Goal: Information Seeking & Learning: Learn about a topic

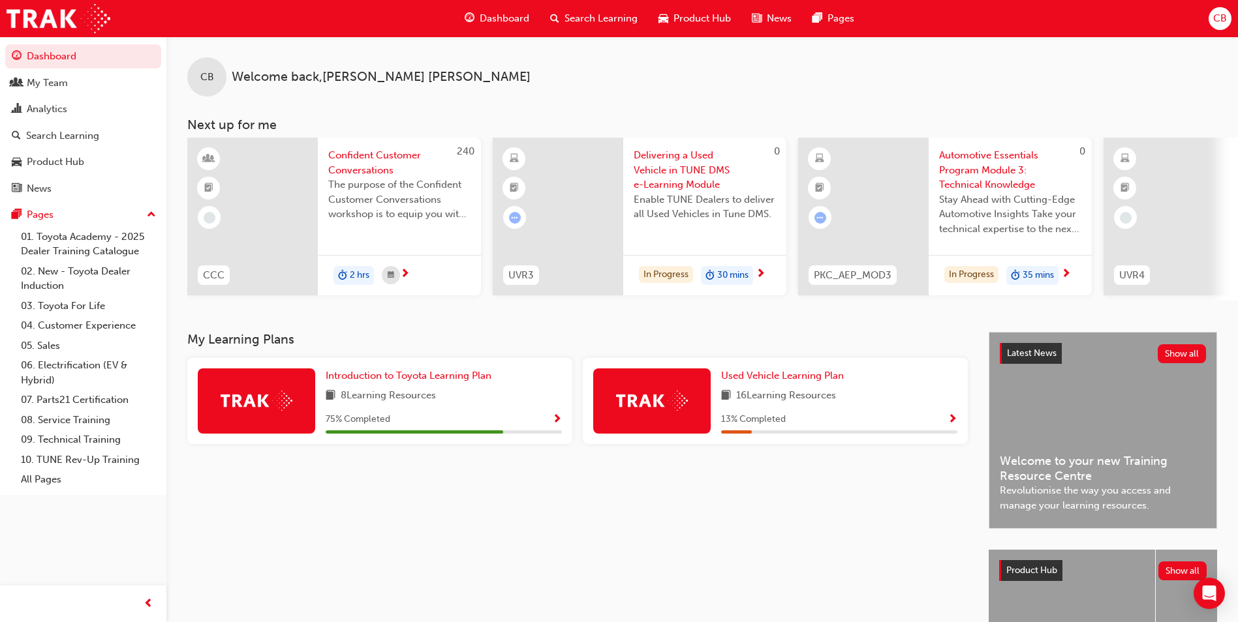
click at [577, 11] on span "Search Learning" at bounding box center [600, 18] width 73 height 15
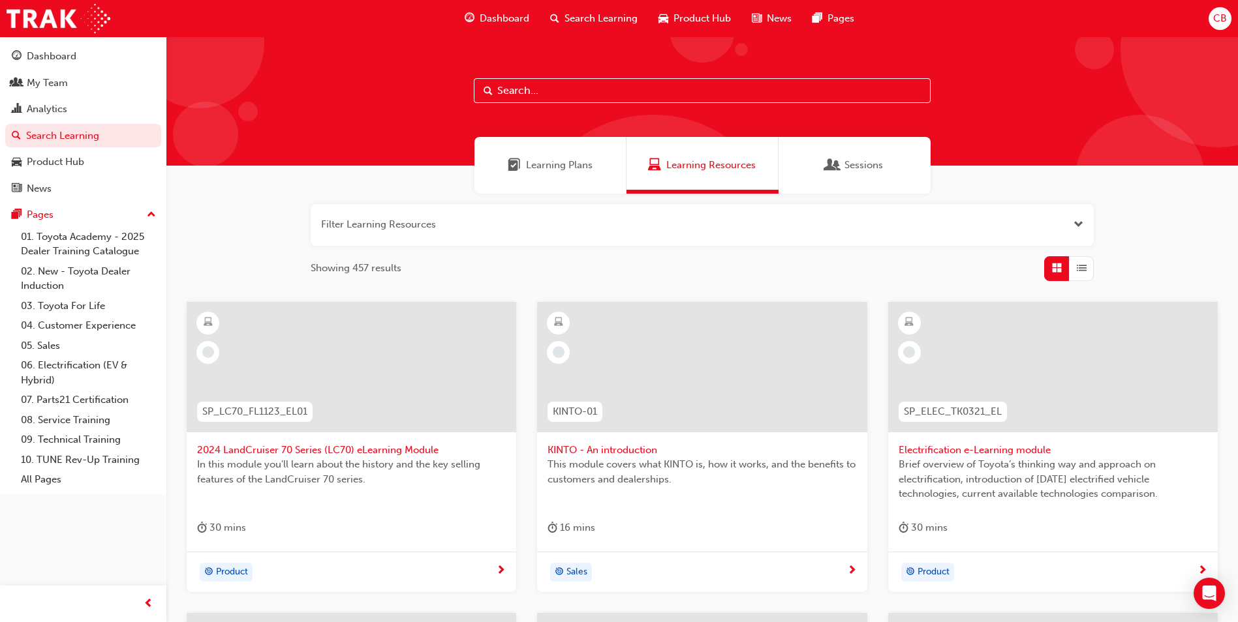
click at [522, 84] on input "text" at bounding box center [702, 90] width 457 height 25
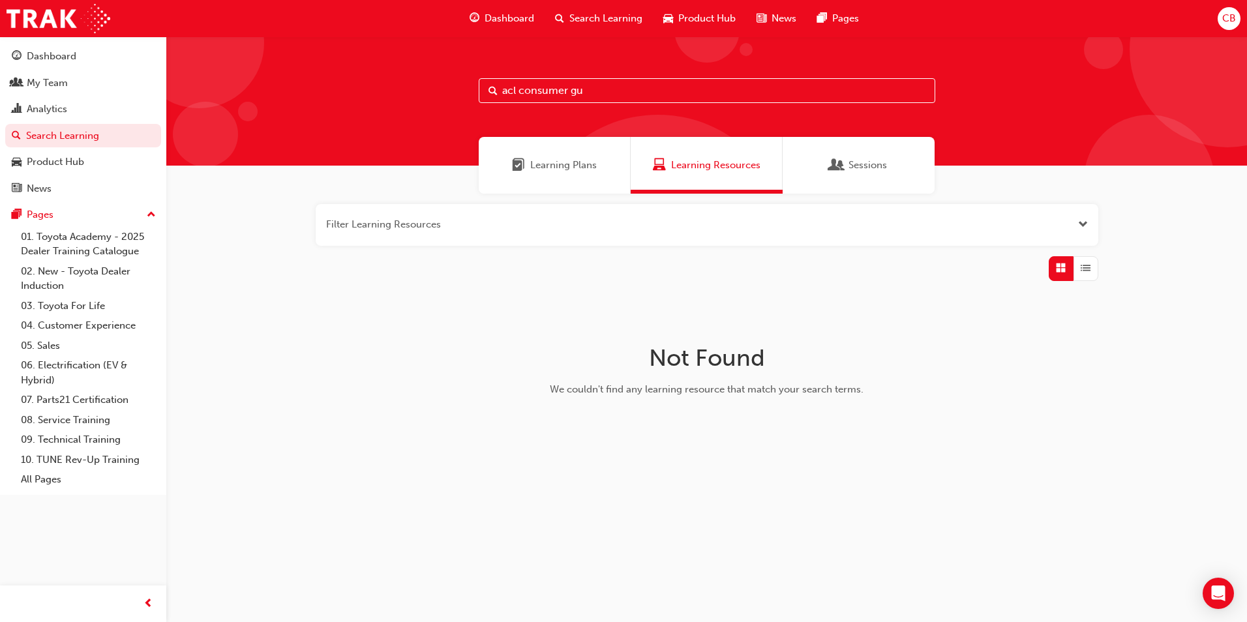
type input "acl consumer gu"
click at [553, 157] on div "Learning Plans" at bounding box center [555, 165] width 152 height 57
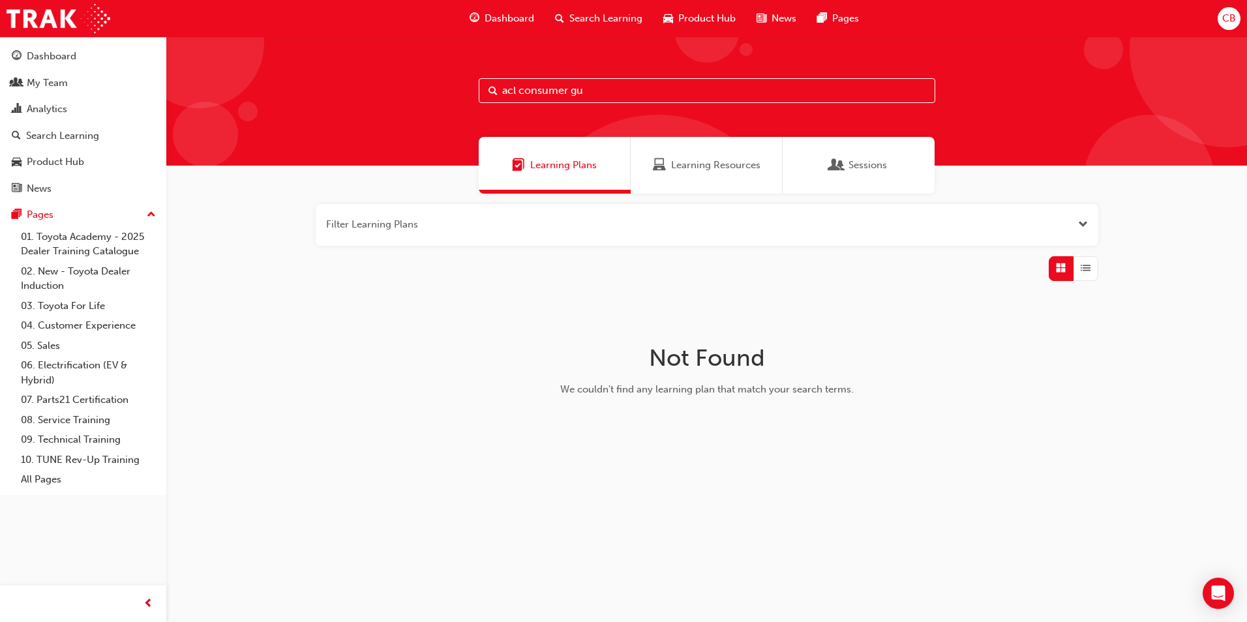
click at [590, 16] on span "Search Learning" at bounding box center [606, 18] width 73 height 15
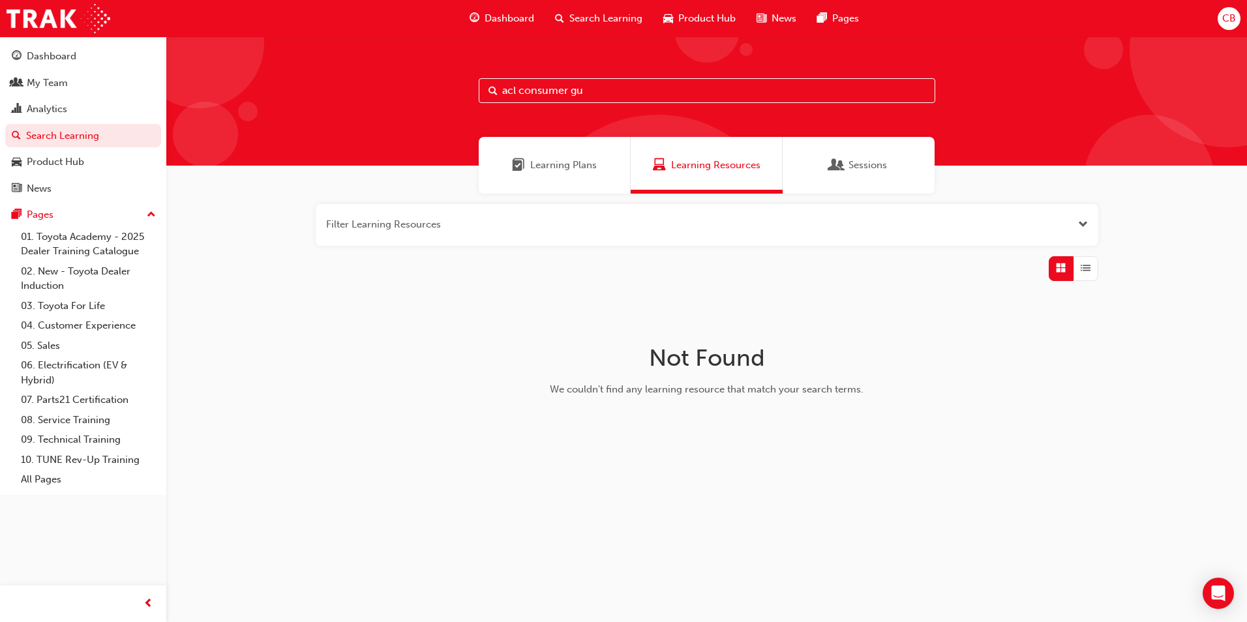
click at [592, 19] on span "Search Learning" at bounding box center [606, 18] width 73 height 15
drag, startPoint x: 606, startPoint y: 93, endPoint x: 445, endPoint y: 88, distance: 161.2
click at [445, 88] on div "acl consumer gu" at bounding box center [706, 101] width 1081 height 129
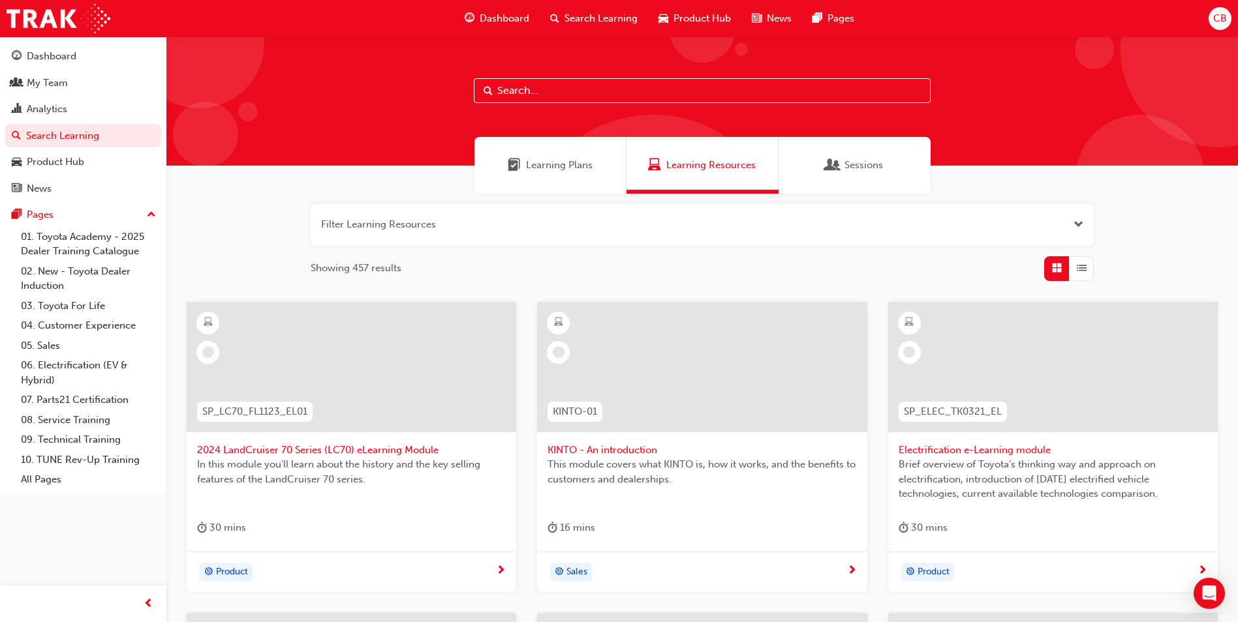
click at [582, 17] on span "Search Learning" at bounding box center [600, 18] width 73 height 15
click at [589, 16] on span "Search Learning" at bounding box center [600, 18] width 73 height 15
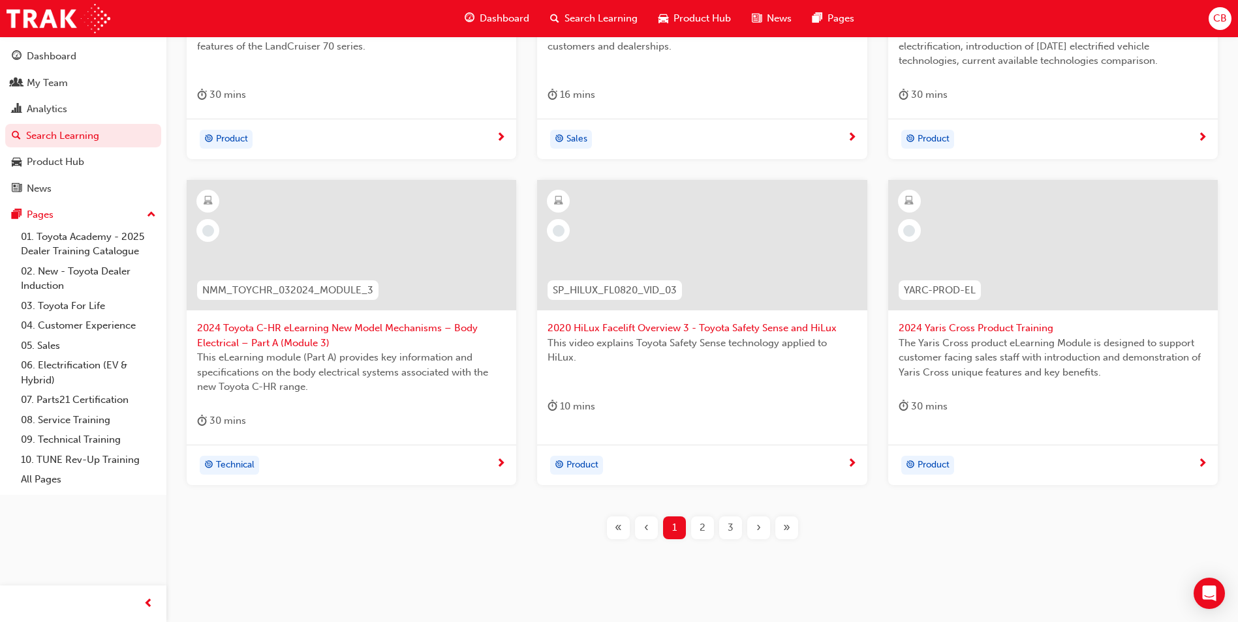
scroll to position [456, 0]
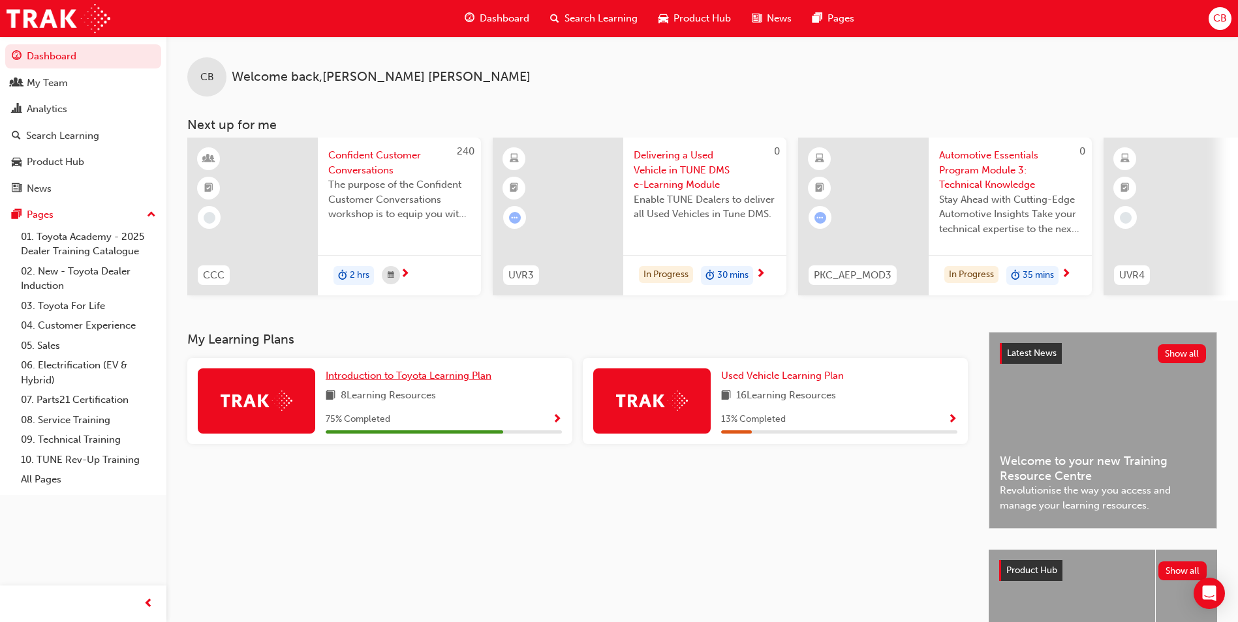
click at [451, 382] on span "Introduction to Toyota Learning Plan" at bounding box center [409, 376] width 166 height 12
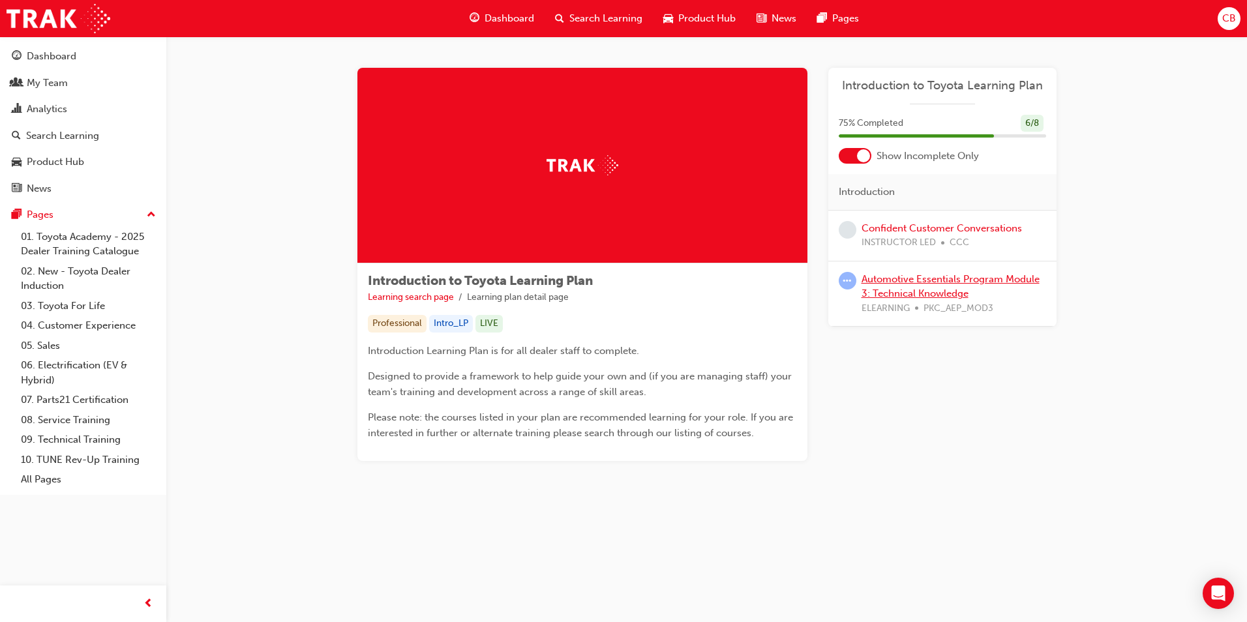
click at [894, 293] on link "Automotive Essentials Program Module 3: Technical Knowledge" at bounding box center [951, 286] width 178 height 27
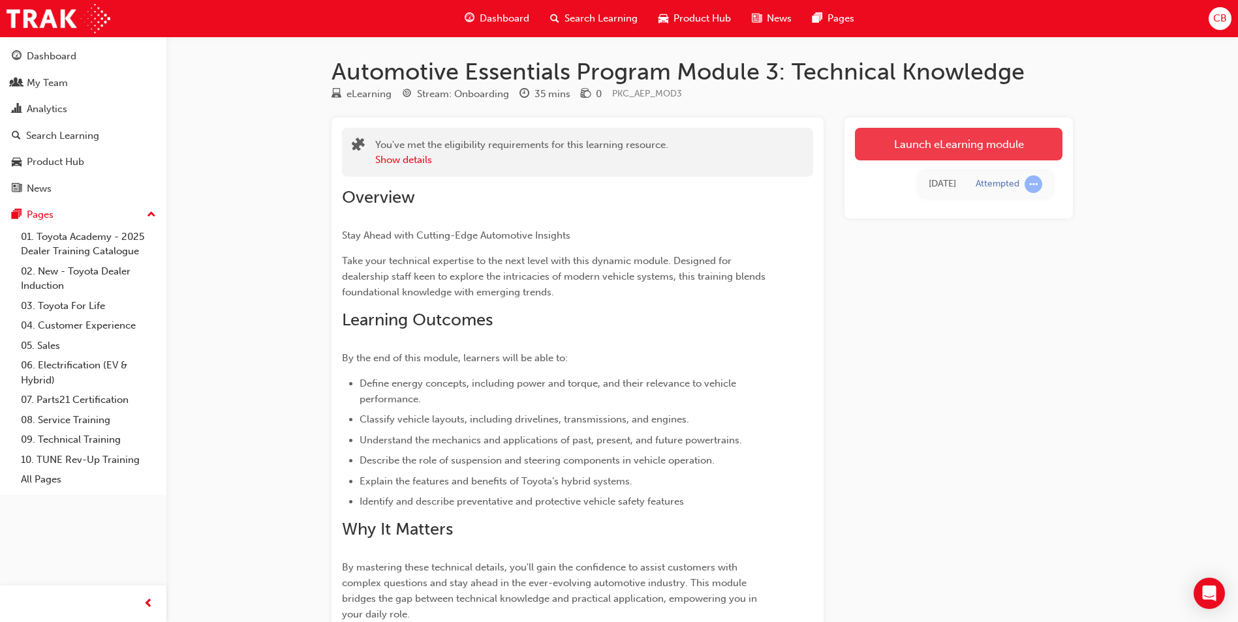
click at [913, 156] on link "Launch eLearning module" at bounding box center [958, 144] width 207 height 33
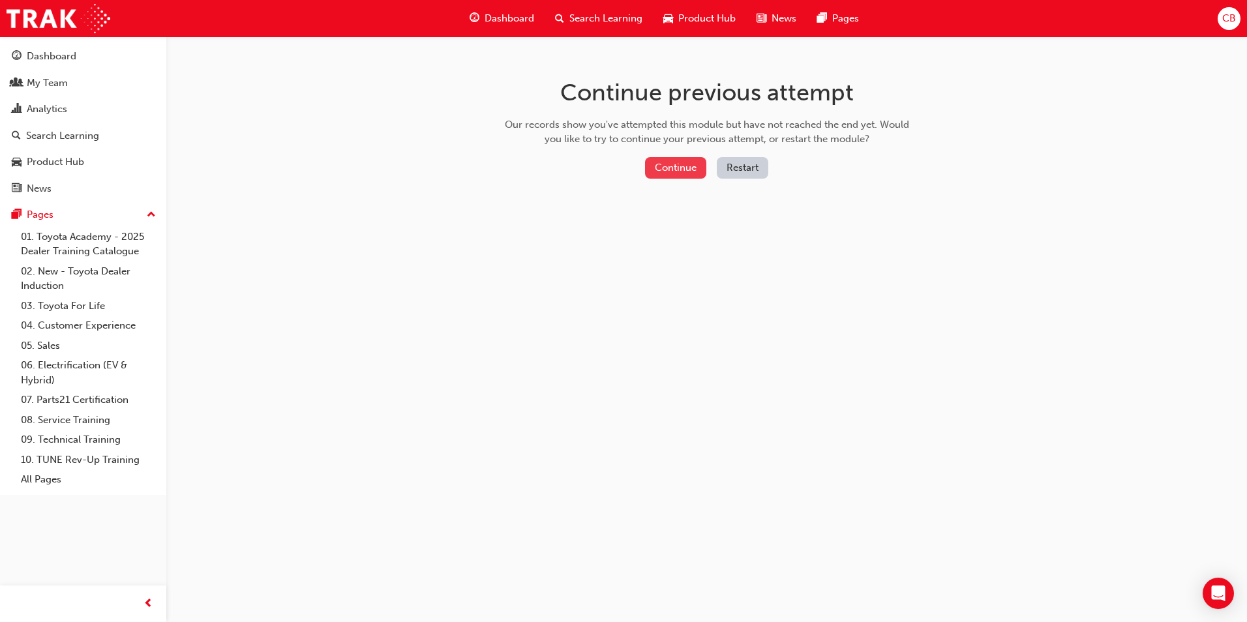
click at [658, 170] on button "Continue" at bounding box center [675, 168] width 61 height 22
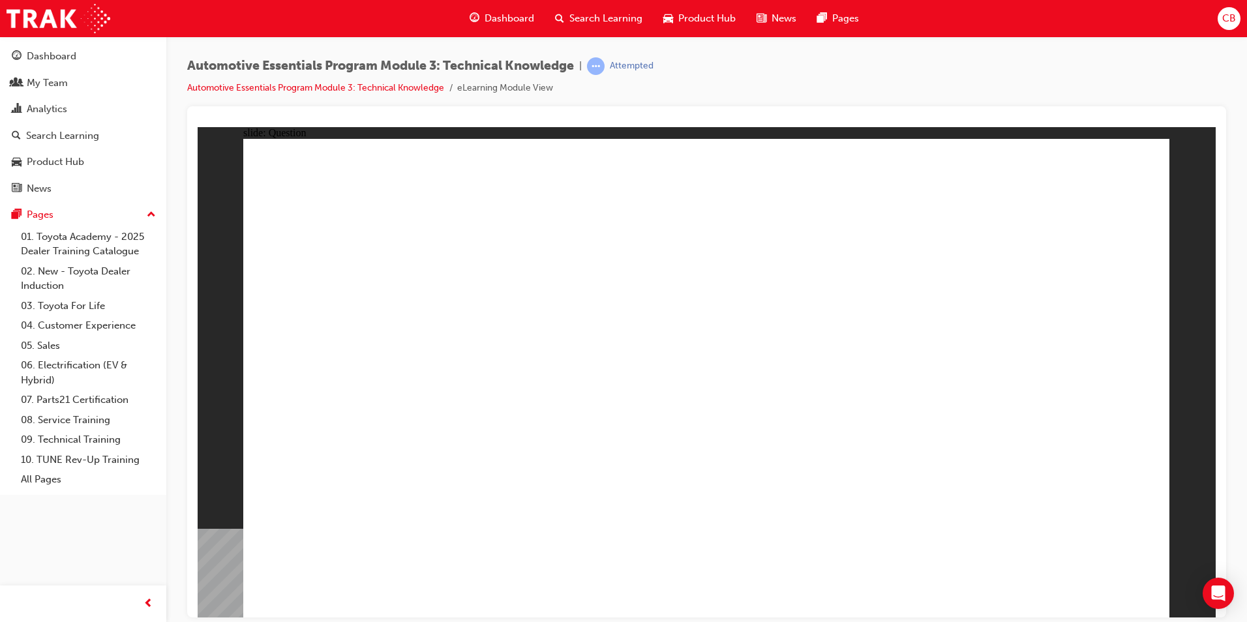
drag, startPoint x: 931, startPoint y: 294, endPoint x: 926, endPoint y: 315, distance: 21.4
radio input "false"
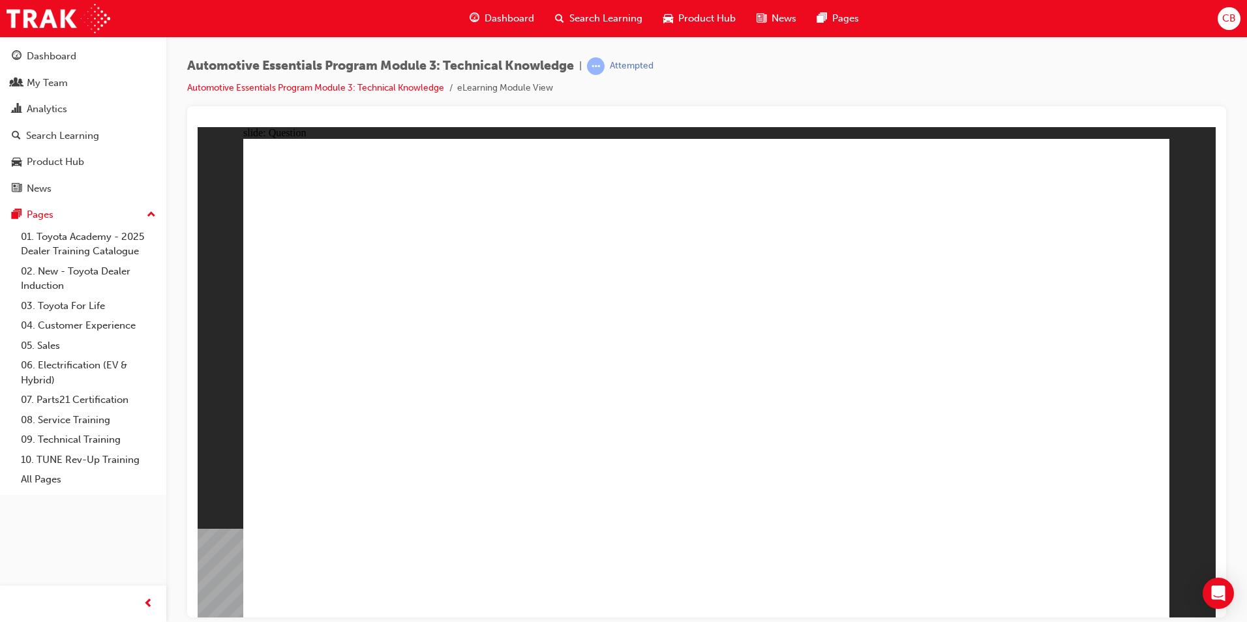
radio input "false"
radio input "true"
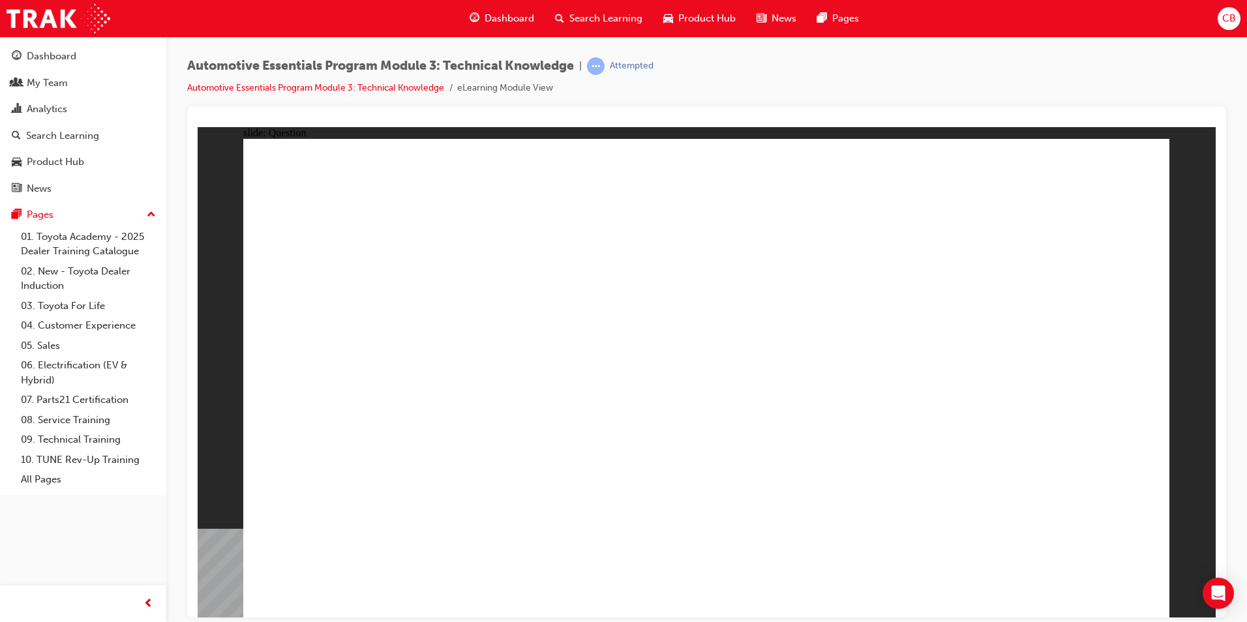
radio input "true"
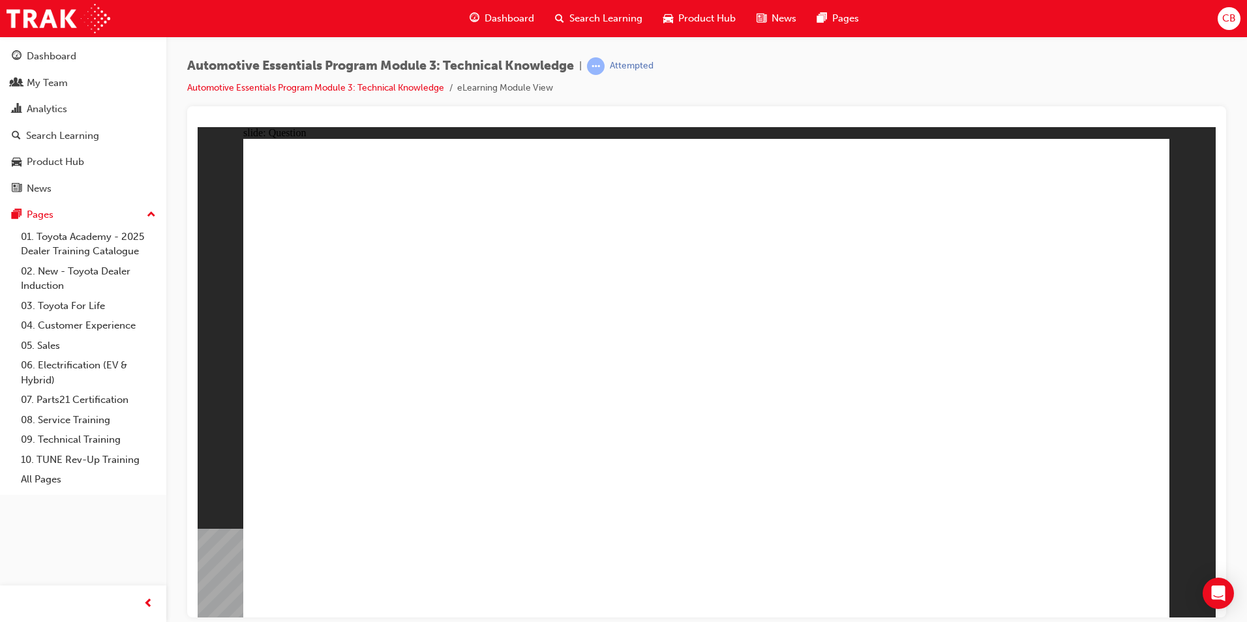
radio input "true"
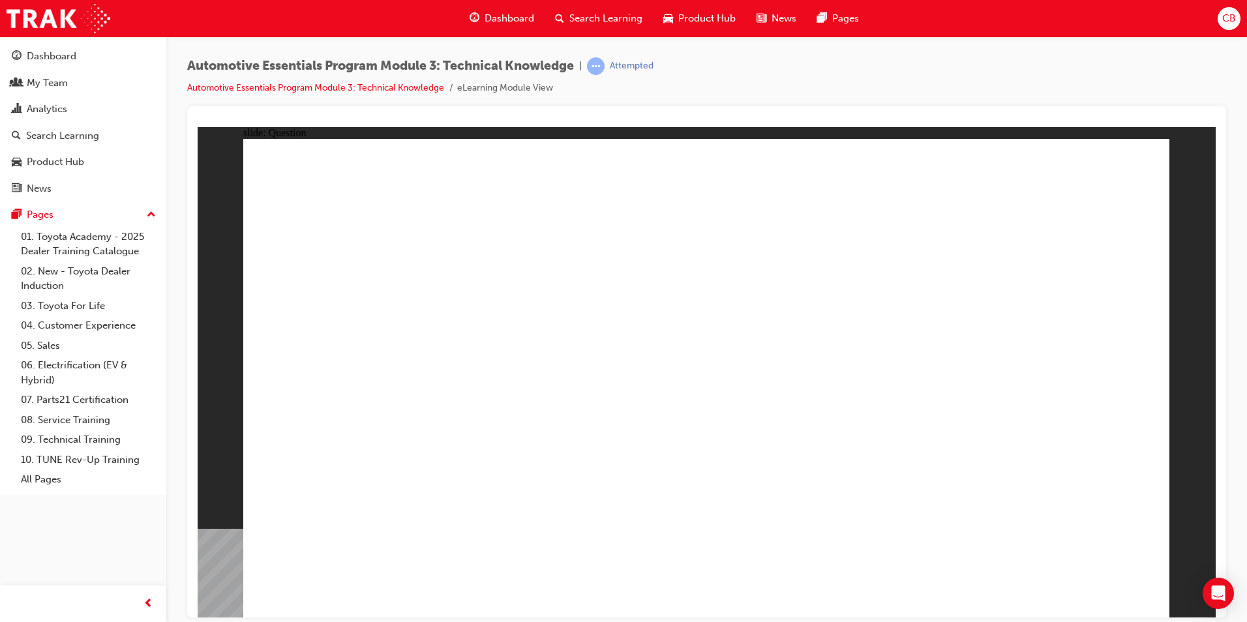
radio input "true"
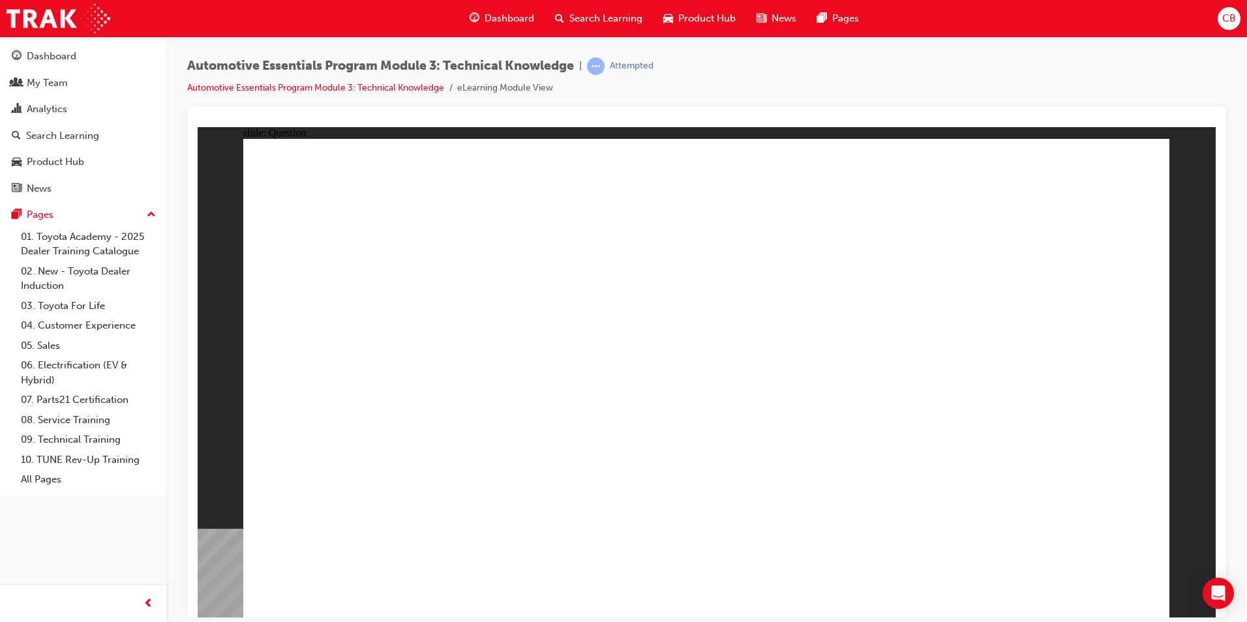
radio input "true"
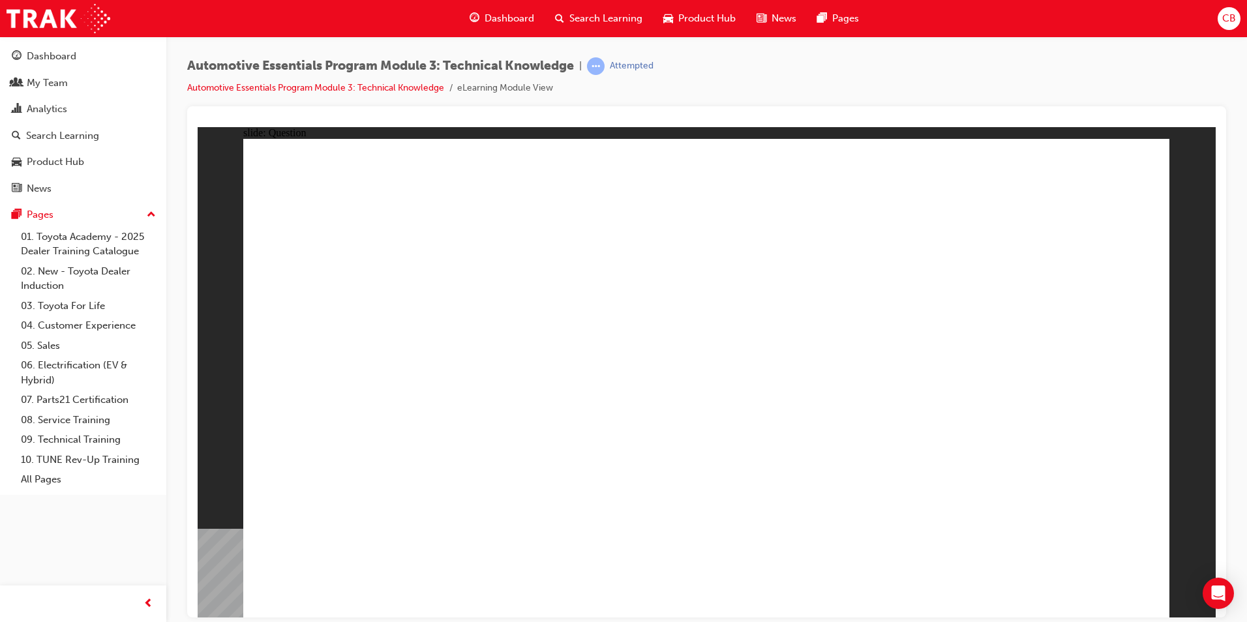
radio input "true"
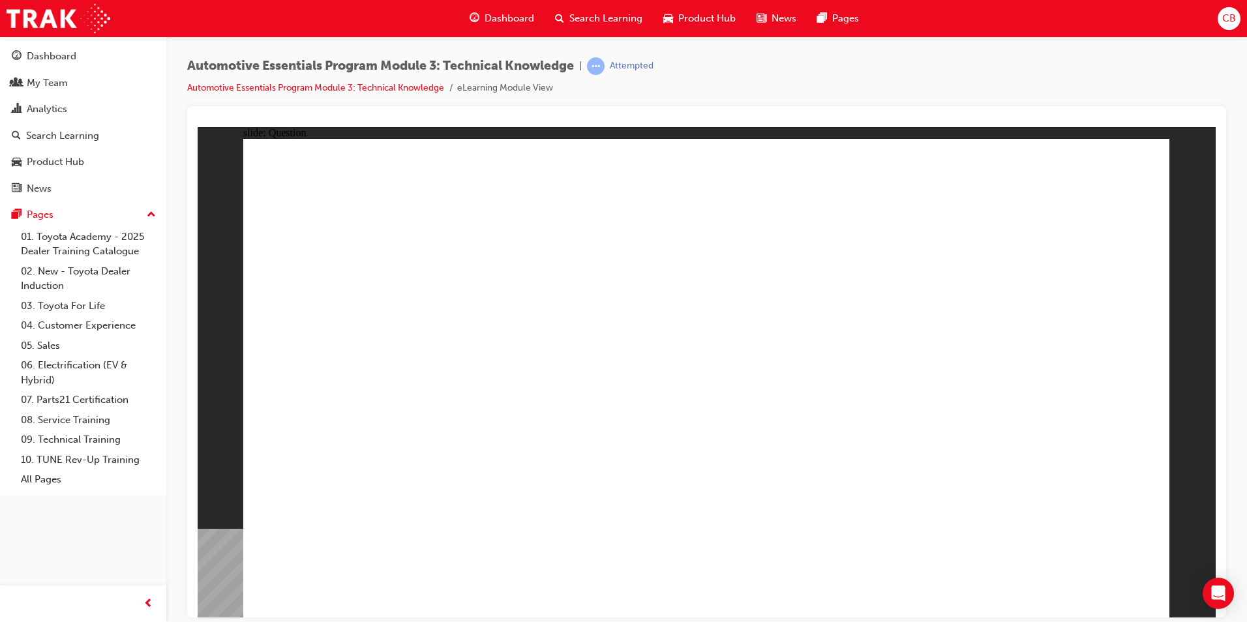
radio input "true"
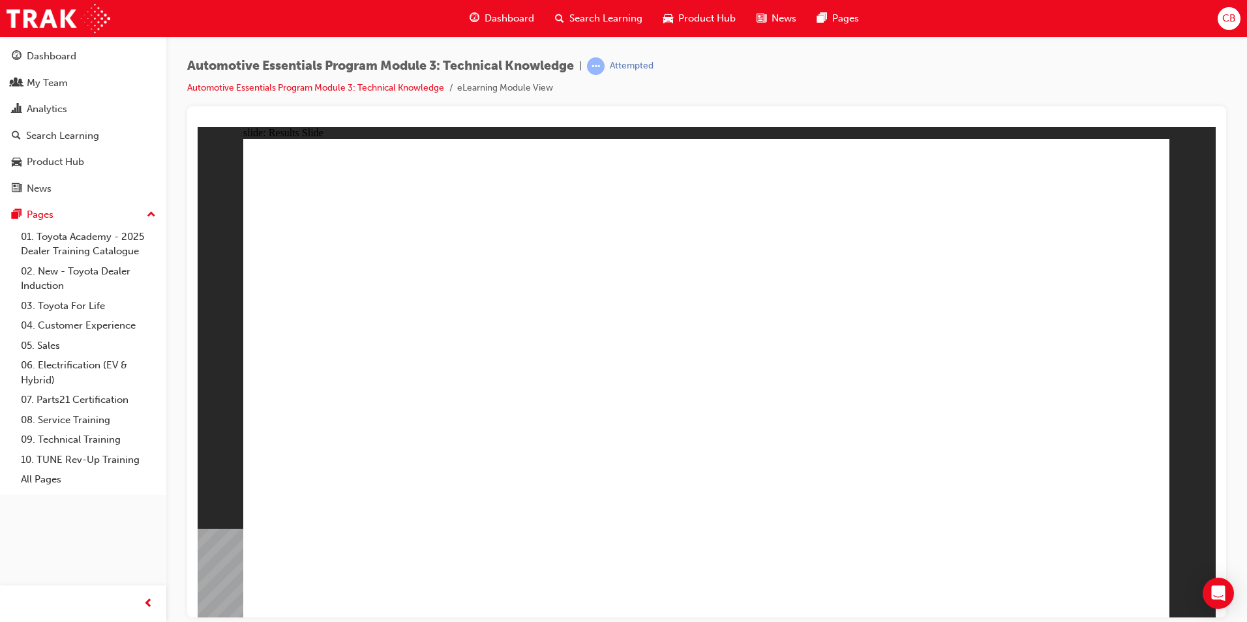
radio input "true"
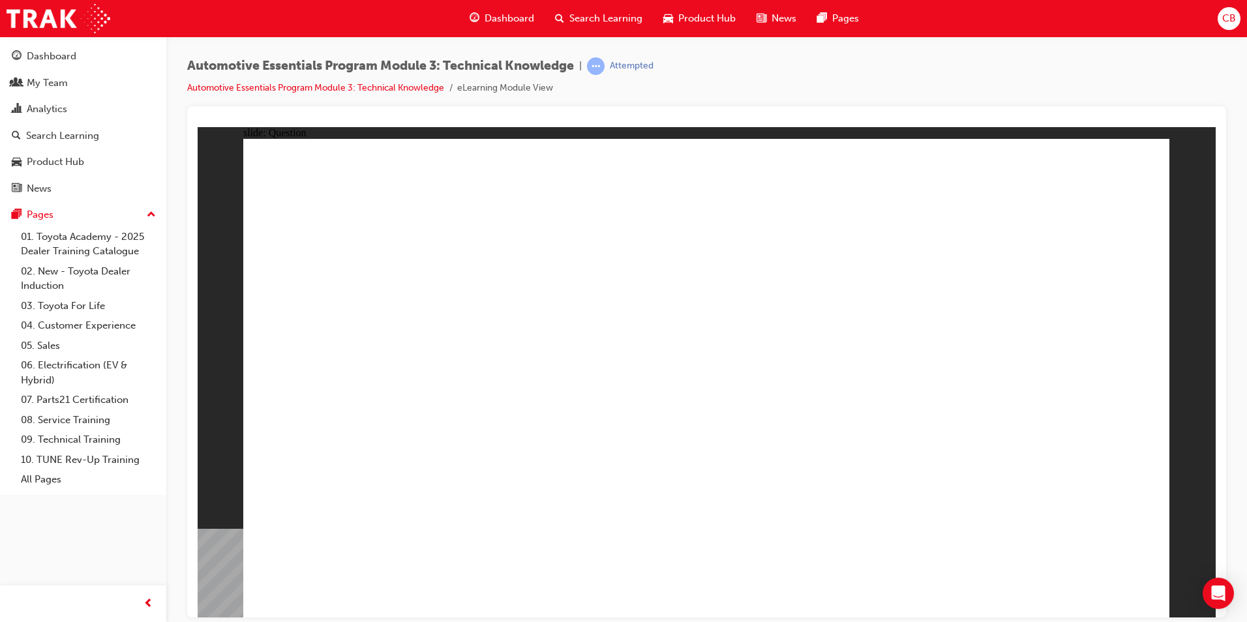
radio input "true"
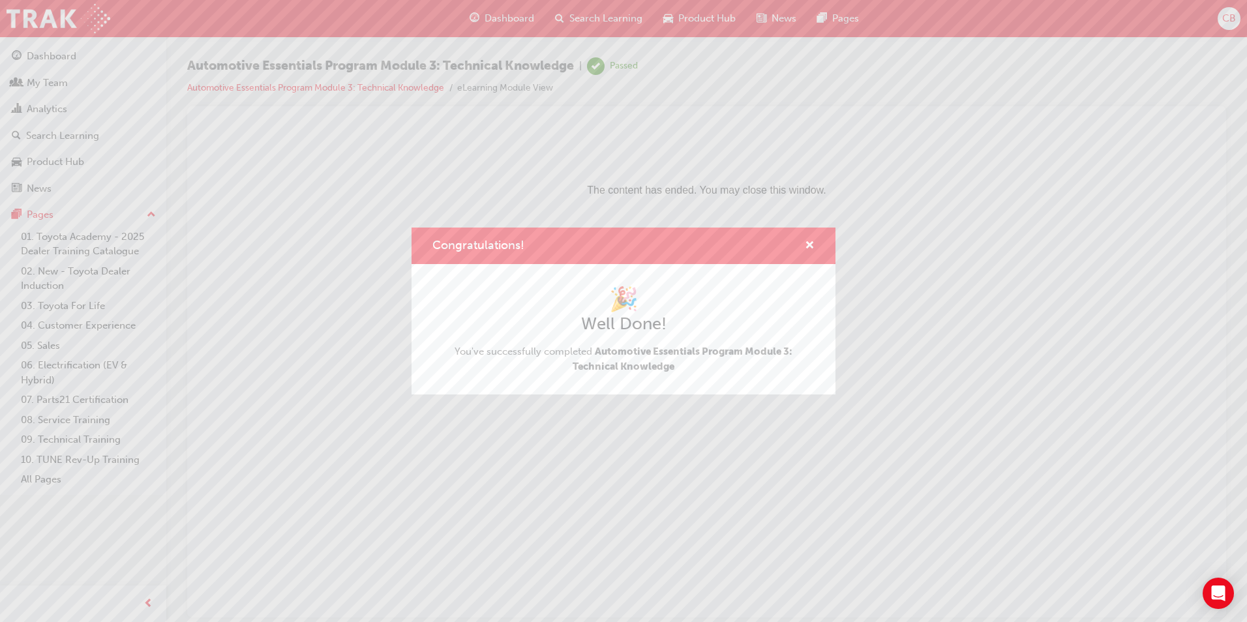
click at [102, 239] on div "Congratulations! 🎉 Well Done! You've successfully completed Automotive Essentia…" at bounding box center [623, 311] width 1247 height 622
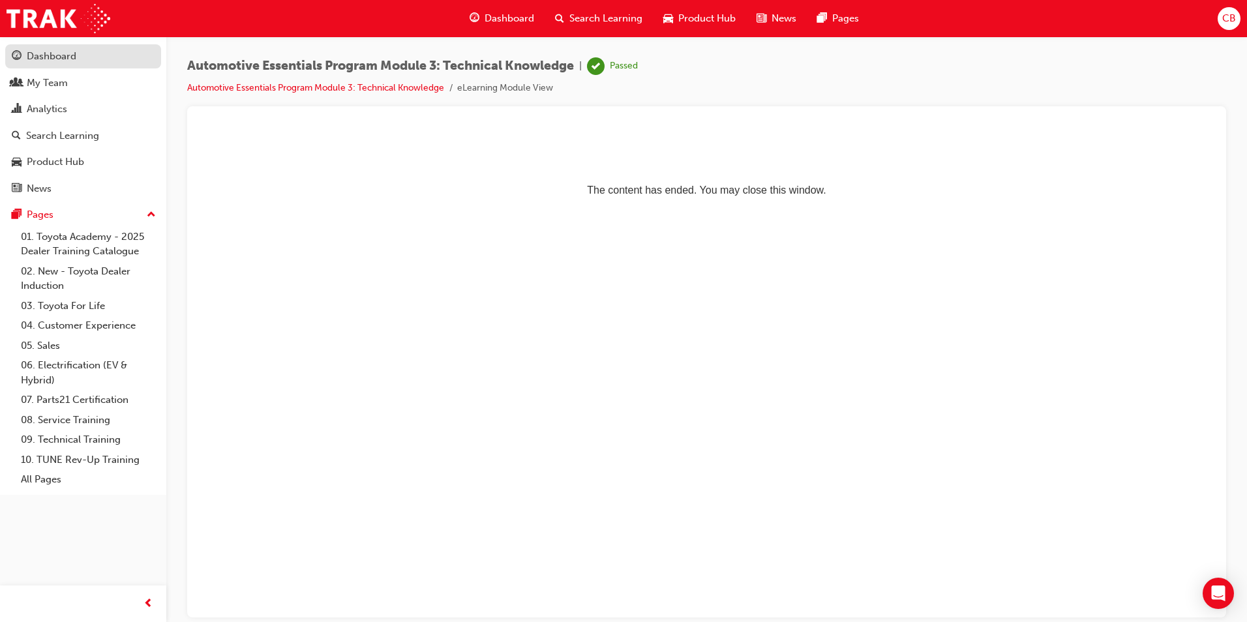
click at [42, 54] on div "Dashboard" at bounding box center [52, 56] width 50 height 15
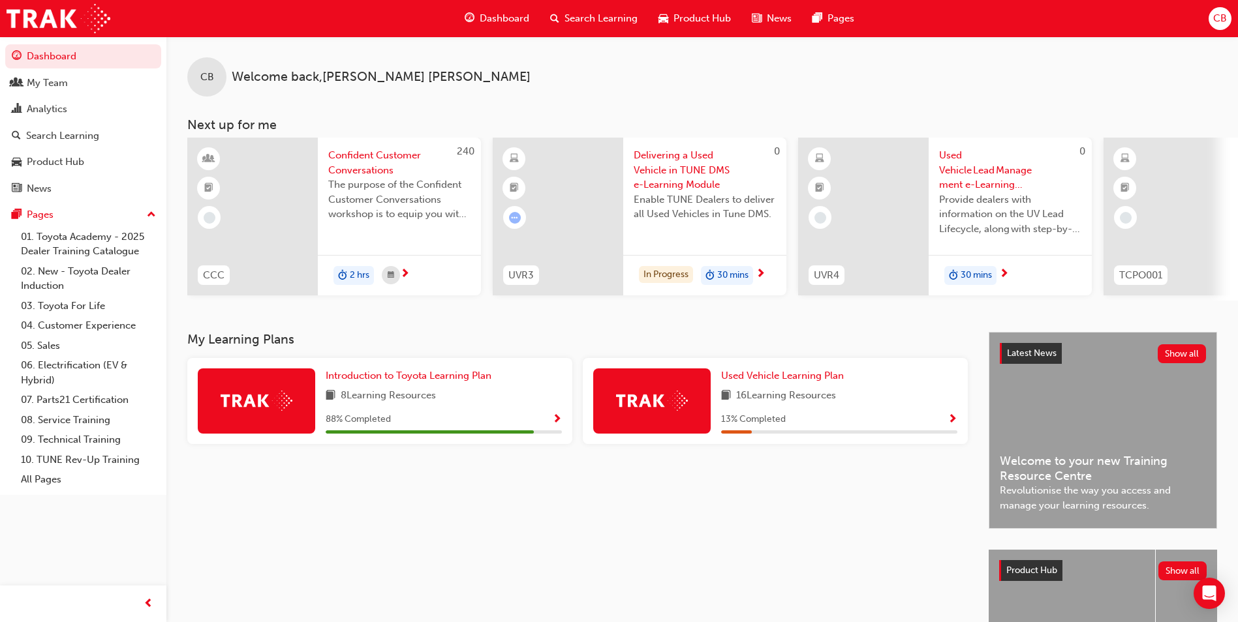
click at [553, 420] on span "Show Progress" at bounding box center [557, 420] width 10 height 12
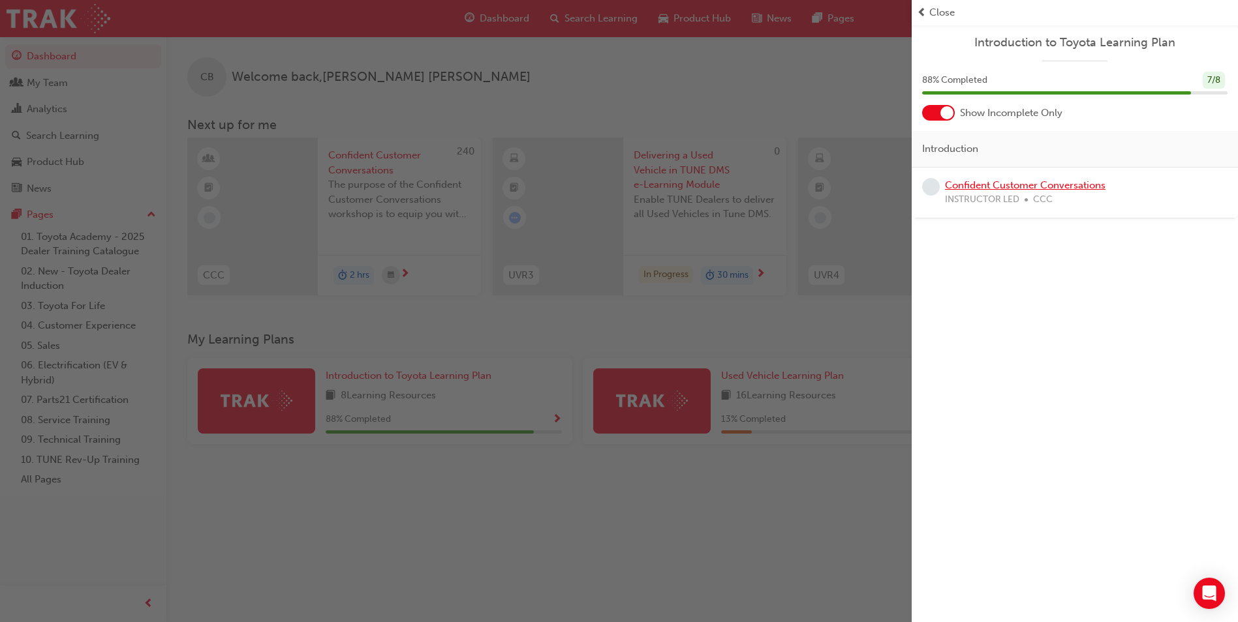
click at [998, 187] on link "Confident Customer Conversations" at bounding box center [1025, 185] width 160 height 12
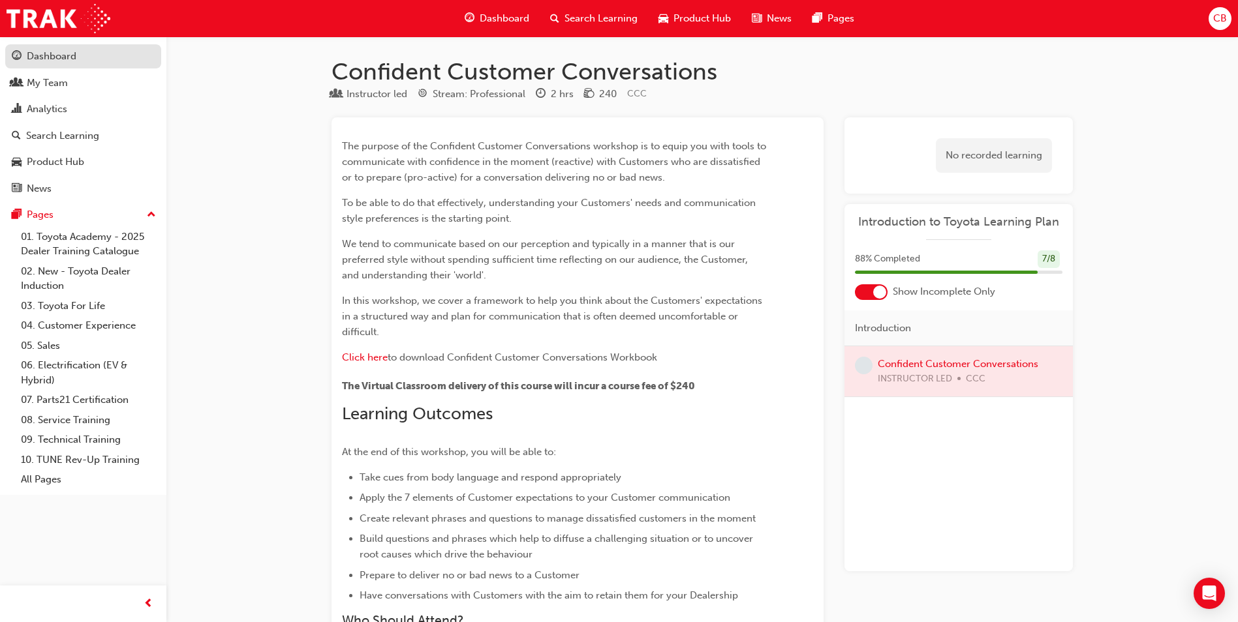
click at [40, 55] on div "Dashboard" at bounding box center [52, 56] width 50 height 15
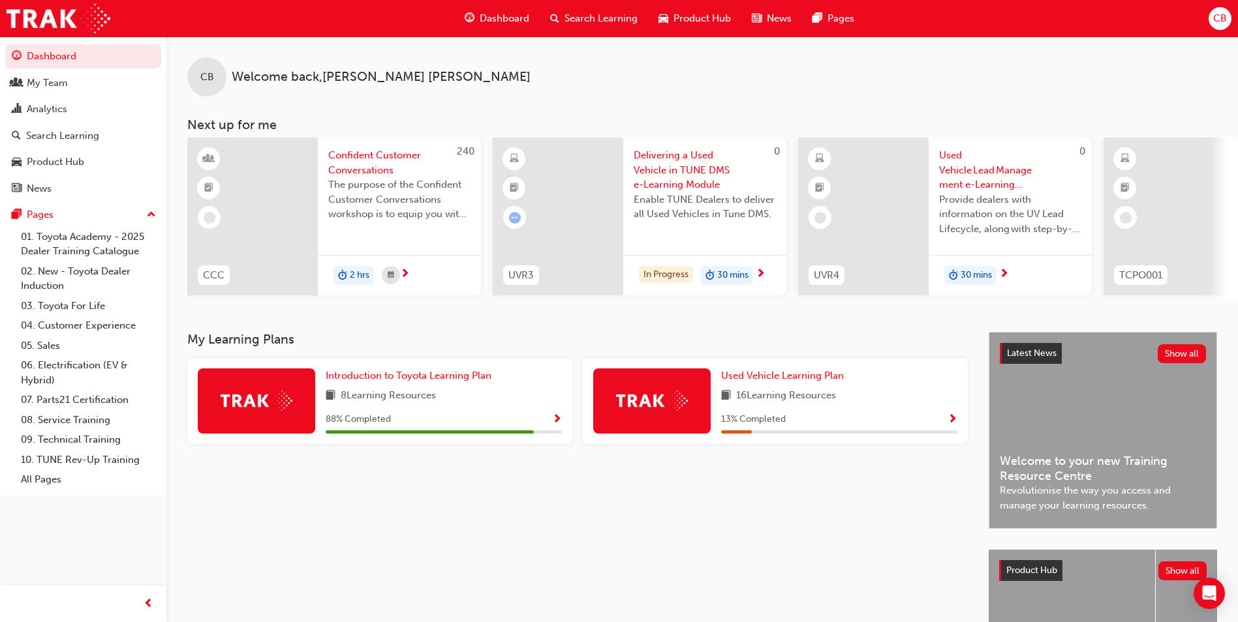
click at [949, 423] on span "Show Progress" at bounding box center [952, 420] width 10 height 12
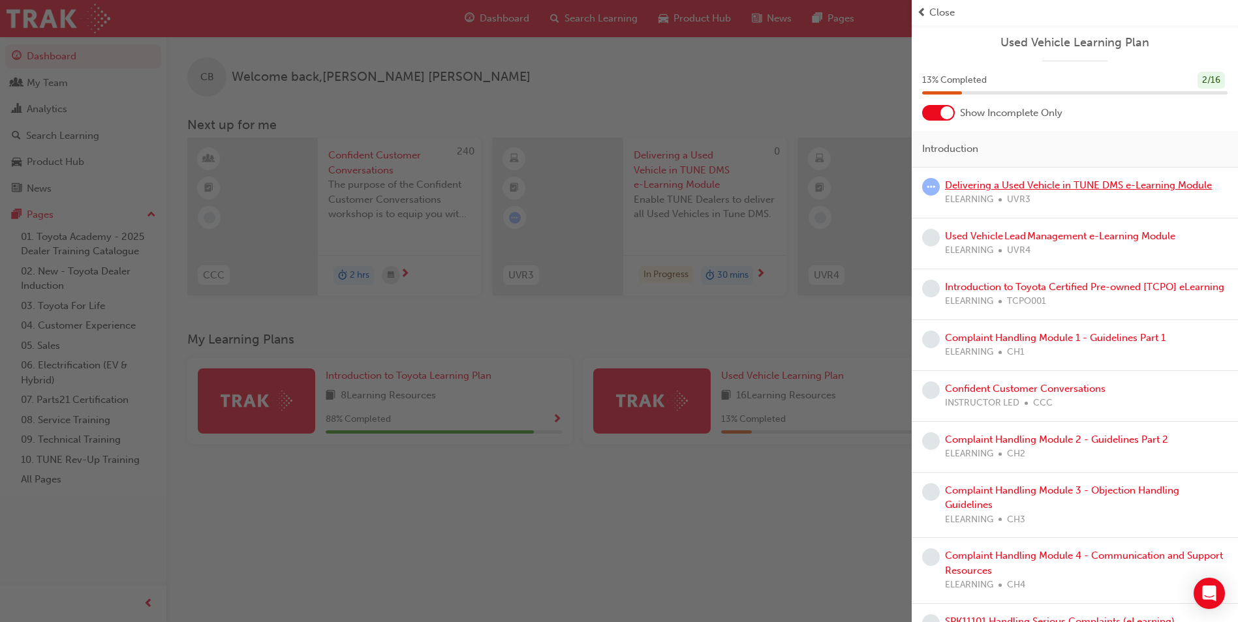
click at [997, 186] on link "Delivering a Used Vehicle in TUNE DMS e-Learning Module" at bounding box center [1078, 185] width 267 height 12
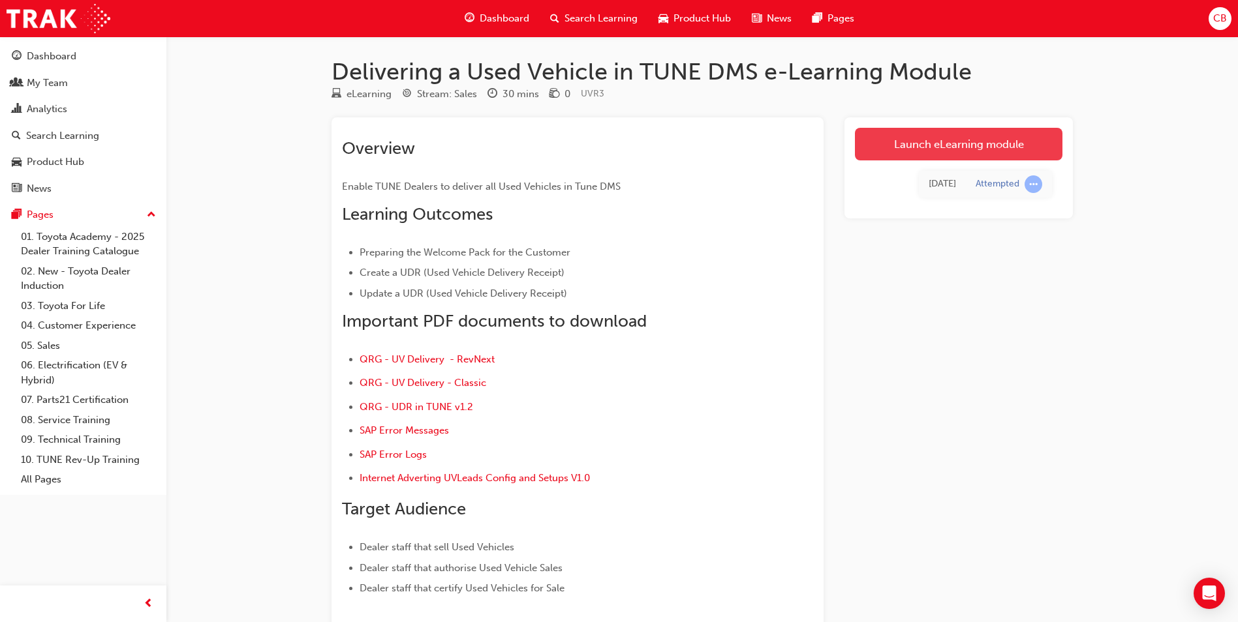
click at [926, 147] on link "Launch eLearning module" at bounding box center [958, 144] width 207 height 33
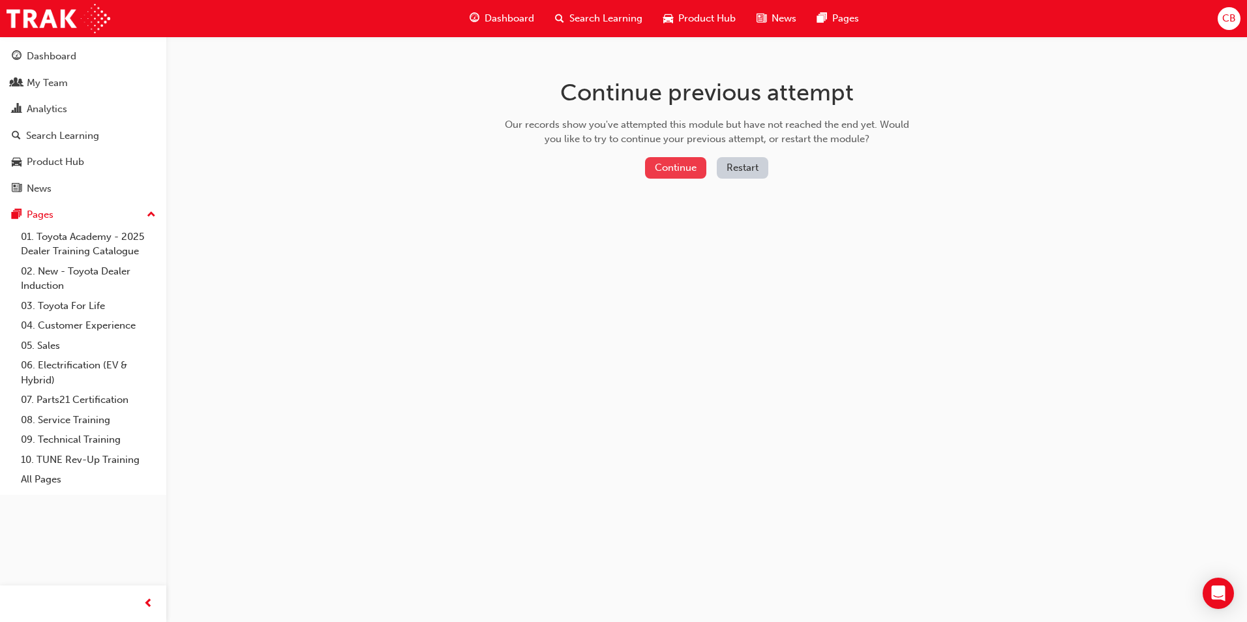
click at [678, 164] on button "Continue" at bounding box center [675, 168] width 61 height 22
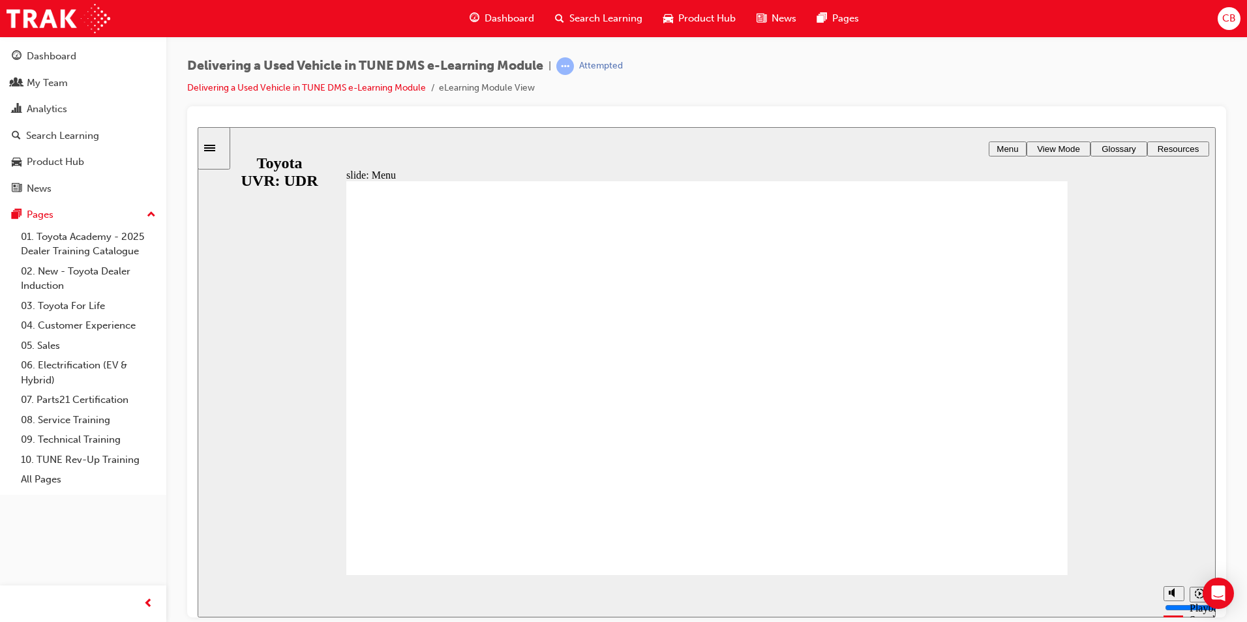
type input "23400"
